Goal: Task Accomplishment & Management: Manage account settings

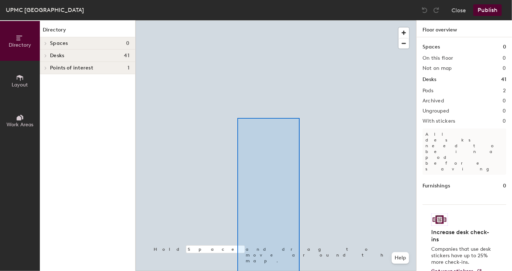
click at [298, 271] on html "Skip navigation Schedule Office People Analytics Visits Deliveries Services Man…" at bounding box center [256, 135] width 512 height 271
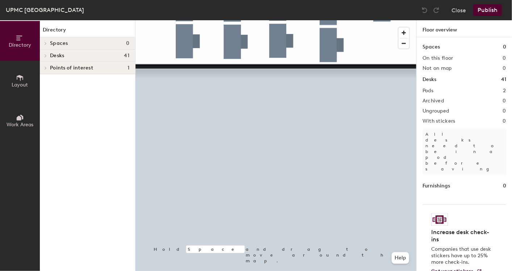
click at [292, 271] on html "Skip navigation Schedule Office People Analytics Visits Deliveries Services Man…" at bounding box center [256, 135] width 512 height 271
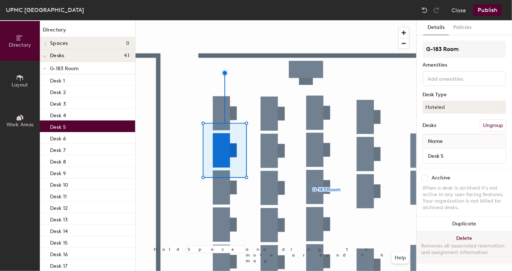
click at [464, 235] on button "Delete Removes all associated reservation and assignment information" at bounding box center [464, 248] width 95 height 32
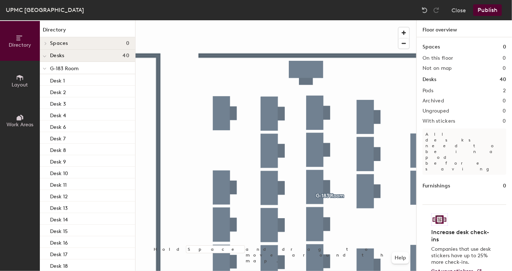
click at [487, 10] on button "Publish" at bounding box center [487, 10] width 29 height 12
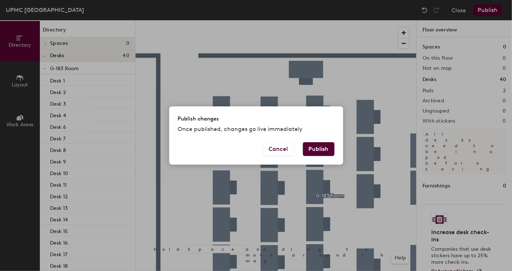
click at [319, 150] on button "Publish" at bounding box center [319, 149] width 32 height 14
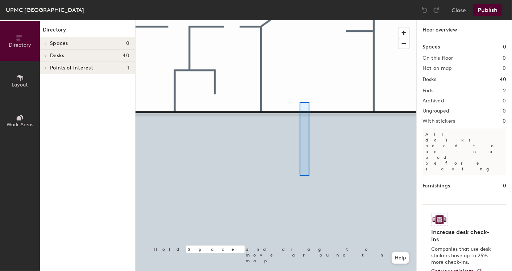
click at [298, 20] on div at bounding box center [276, 20] width 281 height 0
click at [101, 176] on div "Directory Layout Work Areas Directory Spaces 0 Desks 40 G-183 Room Desk 1 Desk …" at bounding box center [256, 145] width 512 height 251
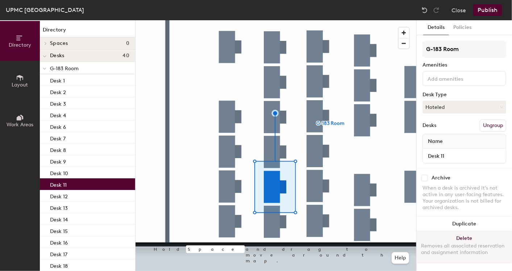
click at [464, 235] on button "Delete Removes all associated reservation and assignment information" at bounding box center [464, 248] width 95 height 32
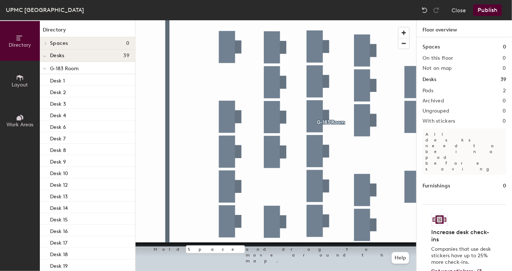
click at [488, 11] on button "Publish" at bounding box center [487, 10] width 29 height 12
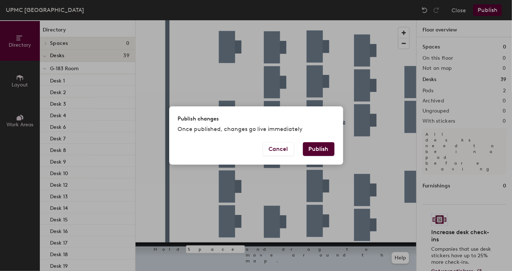
click at [321, 147] on button "Publish" at bounding box center [319, 149] width 32 height 14
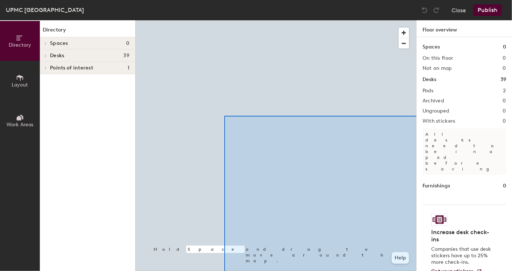
click at [446, 271] on div "Directory Layout Work Areas Directory Spaces 0 Desks 39 G-183 Room Desk 1 Desk …" at bounding box center [256, 145] width 512 height 251
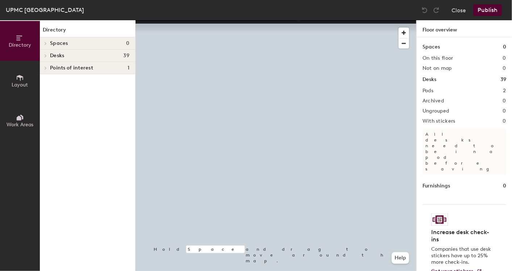
click at [409, 271] on html "Skip navigation Schedule Office People Analytics Visits Deliveries Services Man…" at bounding box center [256, 135] width 512 height 271
click at [481, 265] on div "Directory Layout Work Areas Directory Spaces 0 Desks 39 G-183 Room Desk 1 Desk …" at bounding box center [256, 145] width 512 height 251
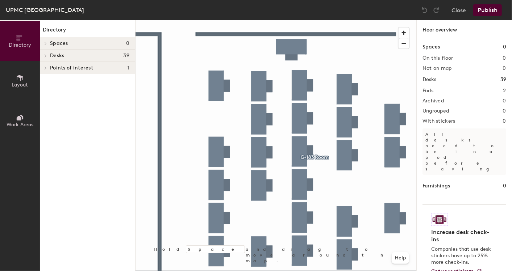
click at [295, 20] on div at bounding box center [276, 20] width 281 height 0
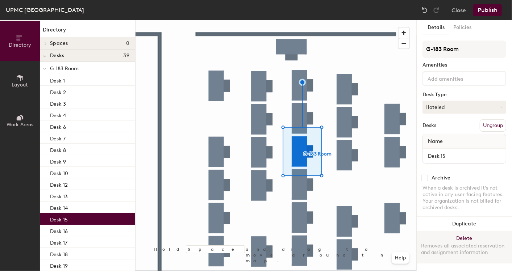
click at [465, 235] on button "Delete Removes all associated reservation and assignment information" at bounding box center [464, 248] width 95 height 32
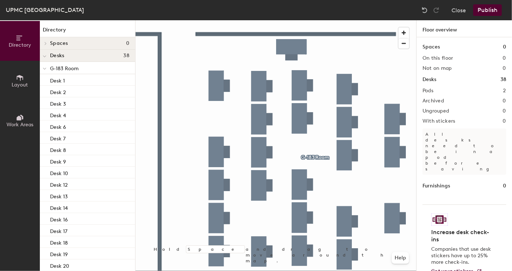
click at [485, 8] on button "Publish" at bounding box center [487, 10] width 29 height 12
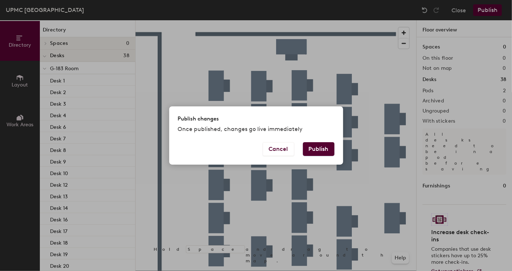
click at [304, 147] on button "Publish" at bounding box center [319, 149] width 32 height 14
